Goal: Check status: Check status

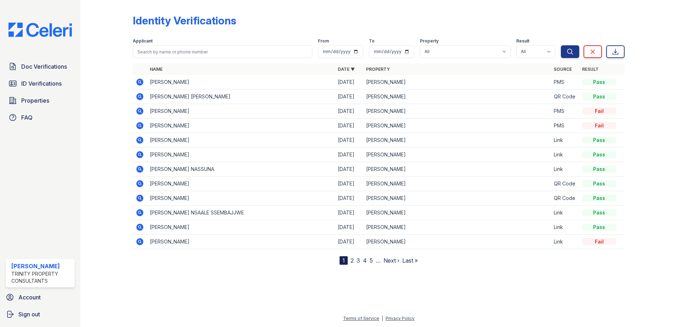
click at [446, 278] on div at bounding box center [379, 295] width 574 height 38
click at [390, 305] on div at bounding box center [379, 295] width 574 height 38
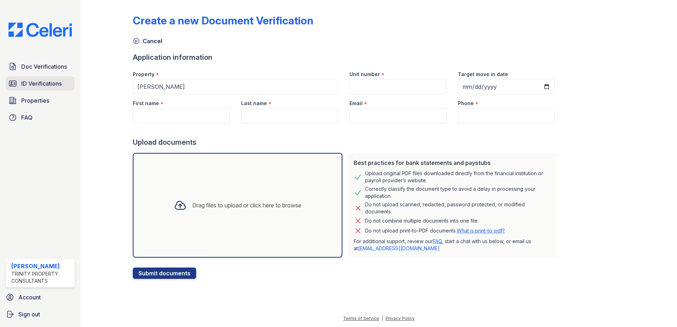
click at [40, 86] on span "ID Verifications" at bounding box center [41, 83] width 40 height 8
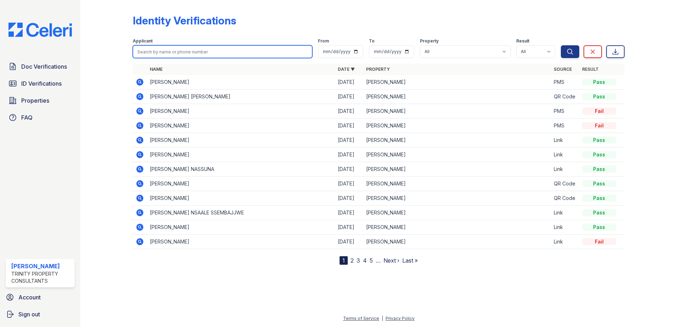
click at [266, 52] on input "search" at bounding box center [222, 51] width 179 height 13
click at [257, 32] on div "Identity Verifications" at bounding box center [379, 23] width 492 height 18
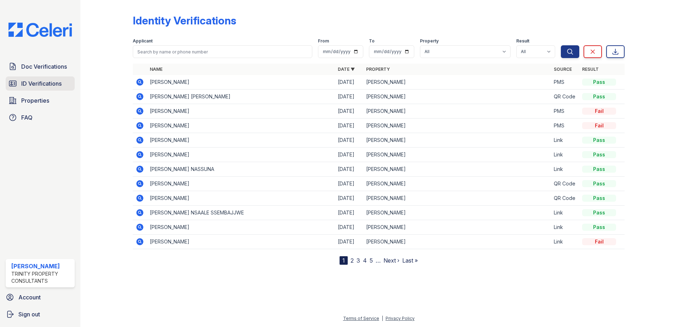
click at [54, 82] on span "ID Verifications" at bounding box center [41, 83] width 40 height 8
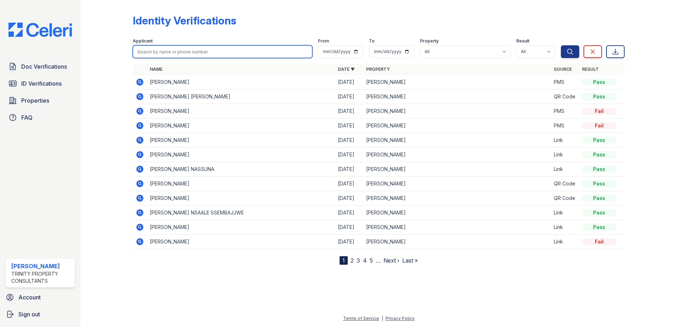
click at [163, 50] on input "search" at bounding box center [222, 51] width 179 height 13
type input "mehmet"
click at [561, 45] on button "Search" at bounding box center [570, 51] width 18 height 13
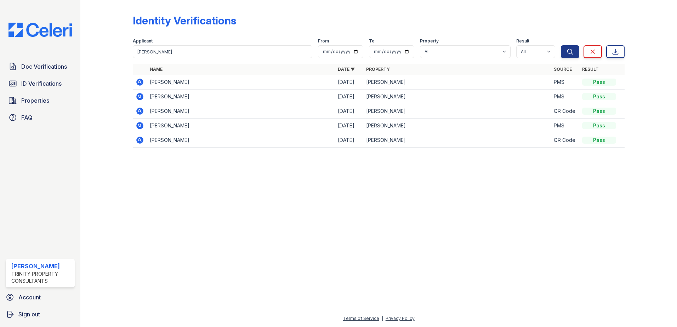
click at [143, 84] on icon at bounding box center [139, 82] width 7 height 7
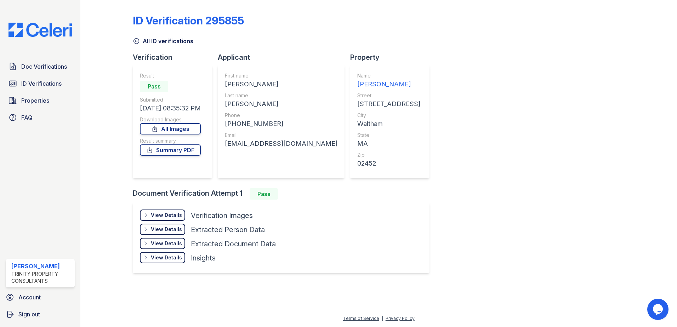
click at [174, 216] on div "View Details" at bounding box center [166, 215] width 31 height 7
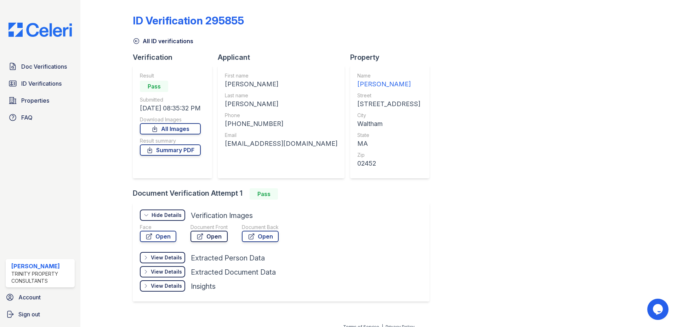
click at [215, 239] on link "Open" at bounding box center [208, 236] width 37 height 11
click at [545, 148] on div "ID Verification 295855 All ID verifications Verification Result Pass Submitted …" at bounding box center [379, 157] width 492 height 309
click at [136, 41] on icon at bounding box center [136, 41] width 7 height 7
